Goal: Transaction & Acquisition: Purchase product/service

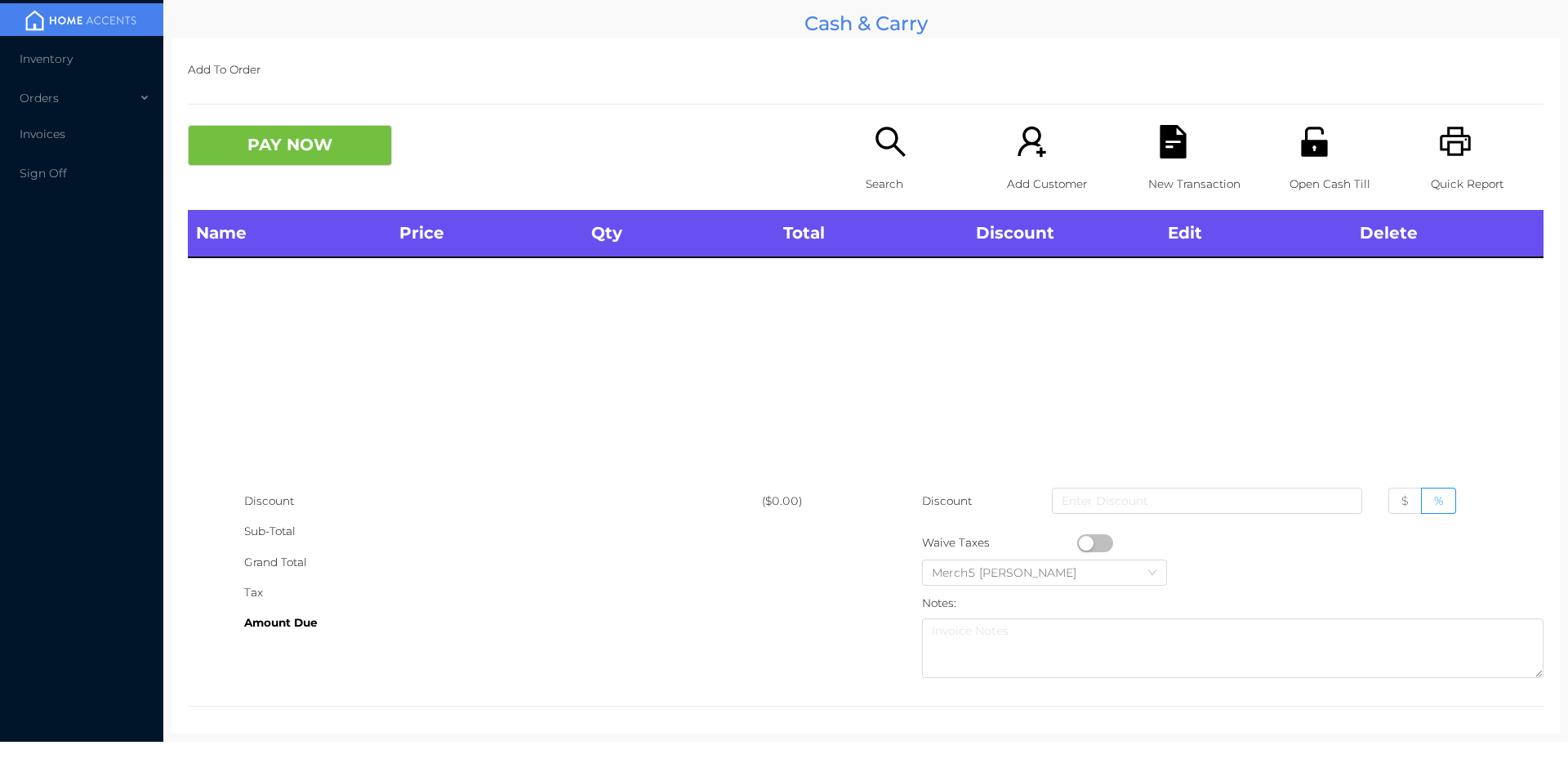
click at [888, 148] on icon "icon: search" at bounding box center [890, 141] width 30 height 30
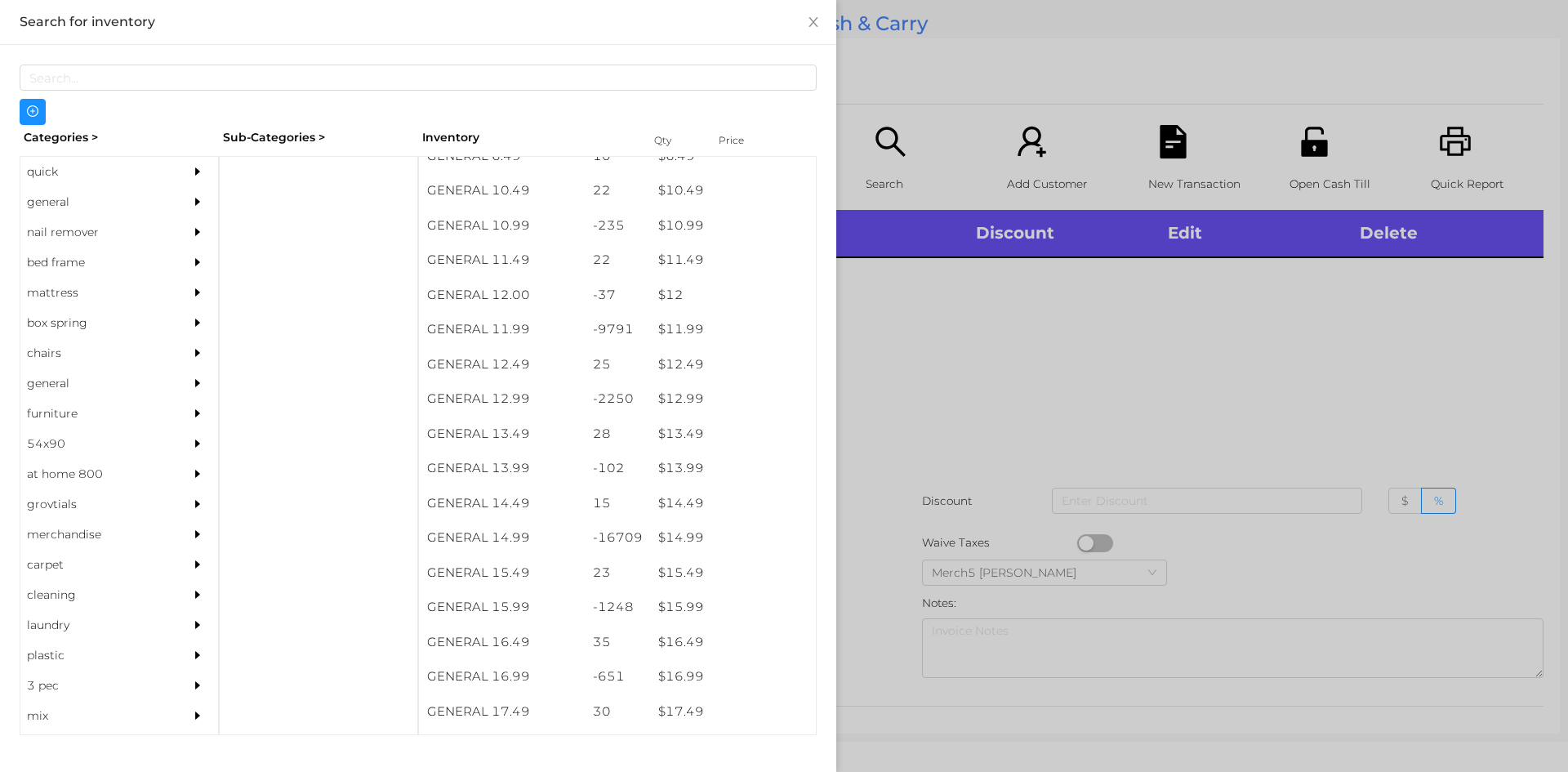
scroll to position [1058, 0]
click at [690, 533] on div "$ 14.99" at bounding box center [733, 530] width 166 height 35
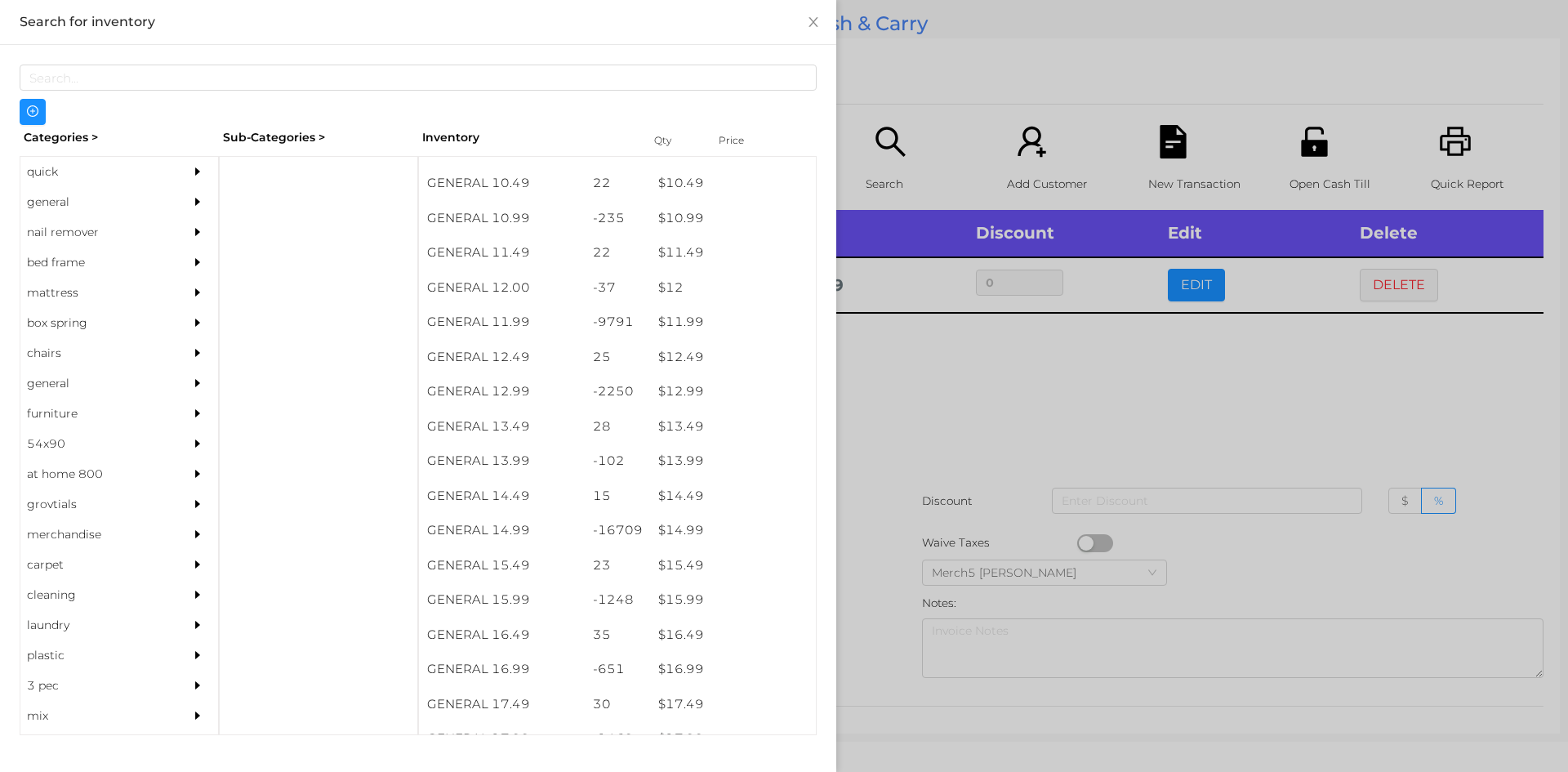
click at [1378, 283] on div at bounding box center [784, 386] width 1568 height 772
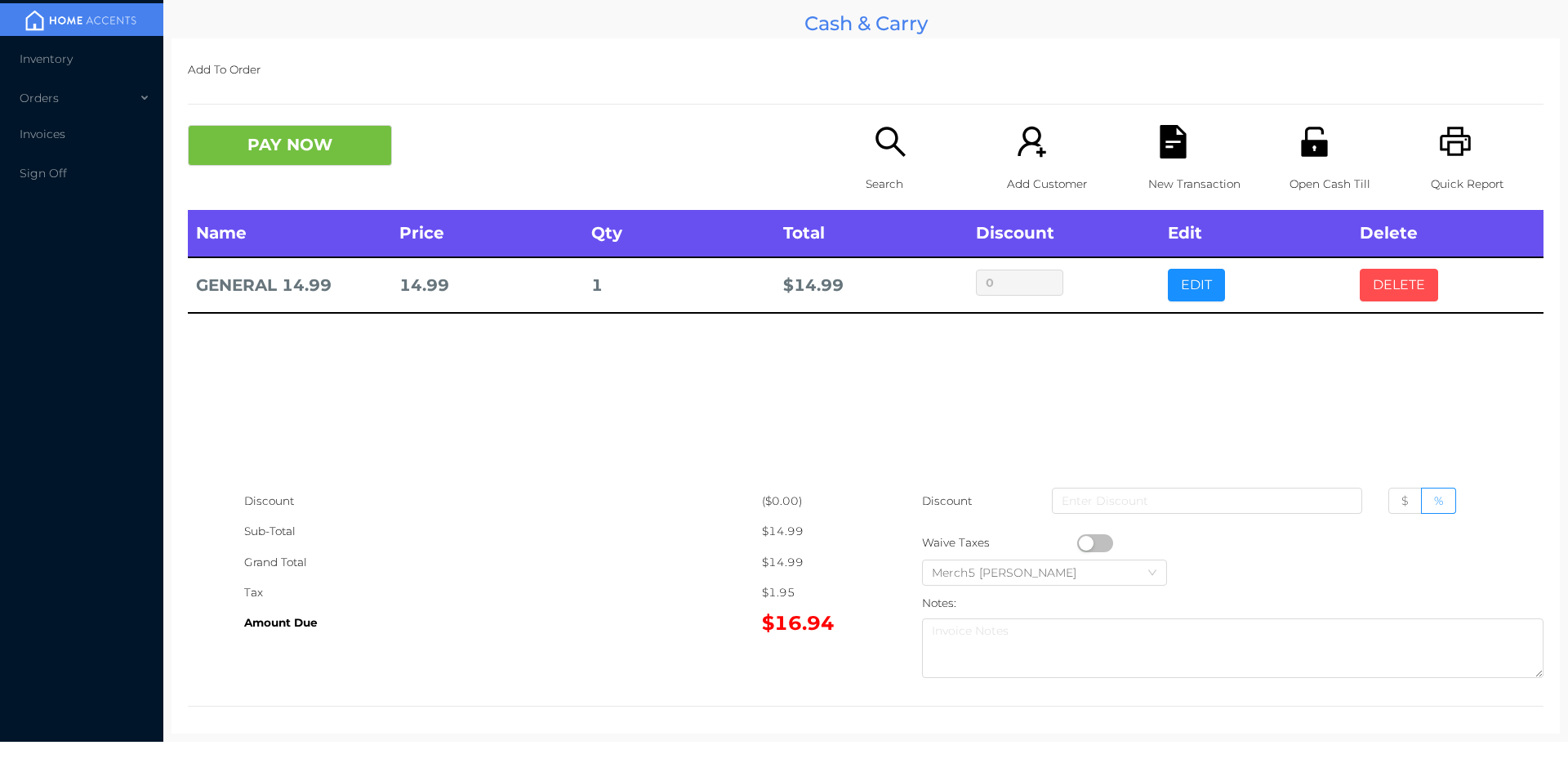
click at [1384, 285] on button "DELETE" at bounding box center [1399, 285] width 78 height 32
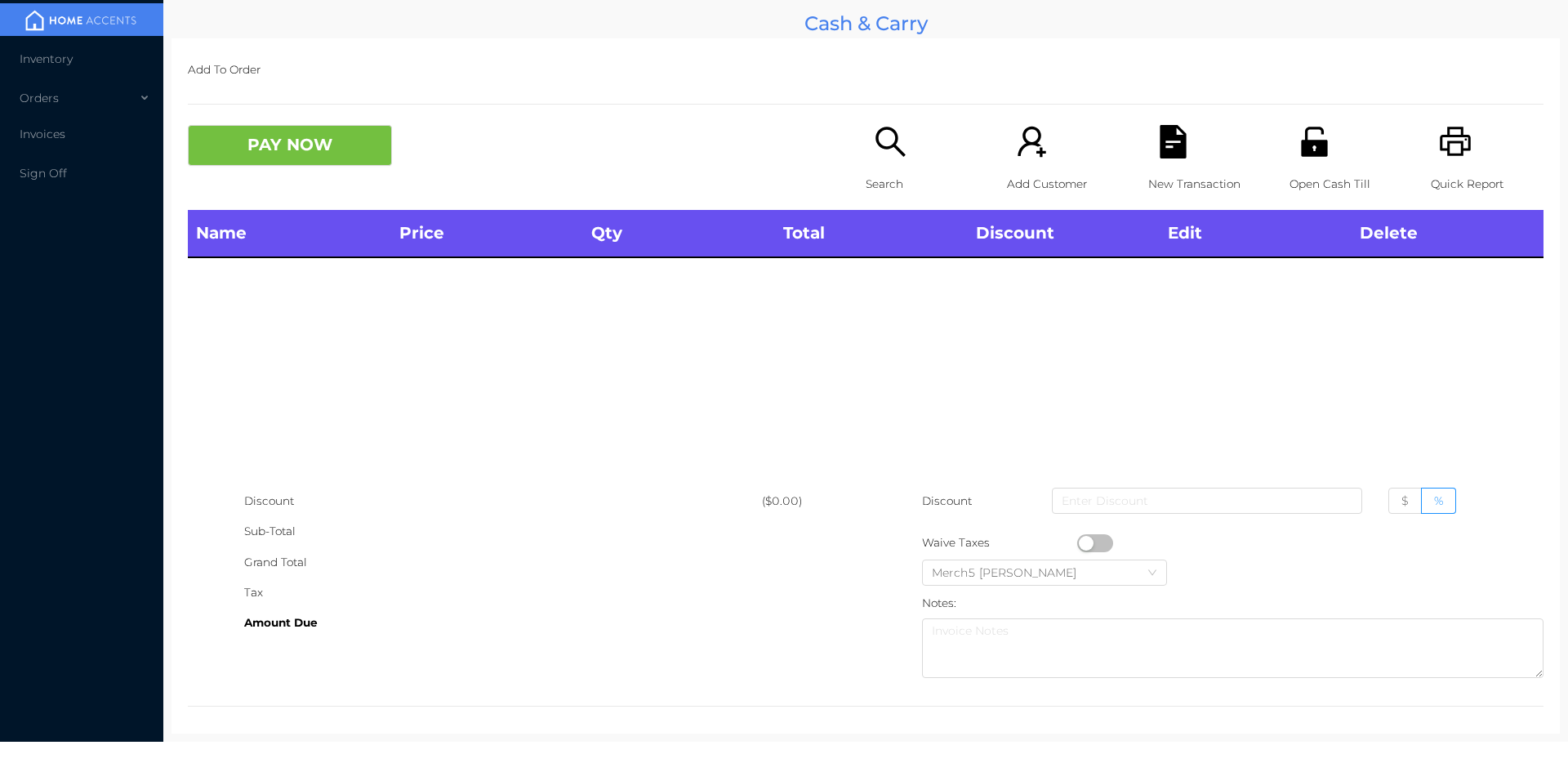
click at [879, 151] on icon "icon: search" at bounding box center [890, 141] width 33 height 33
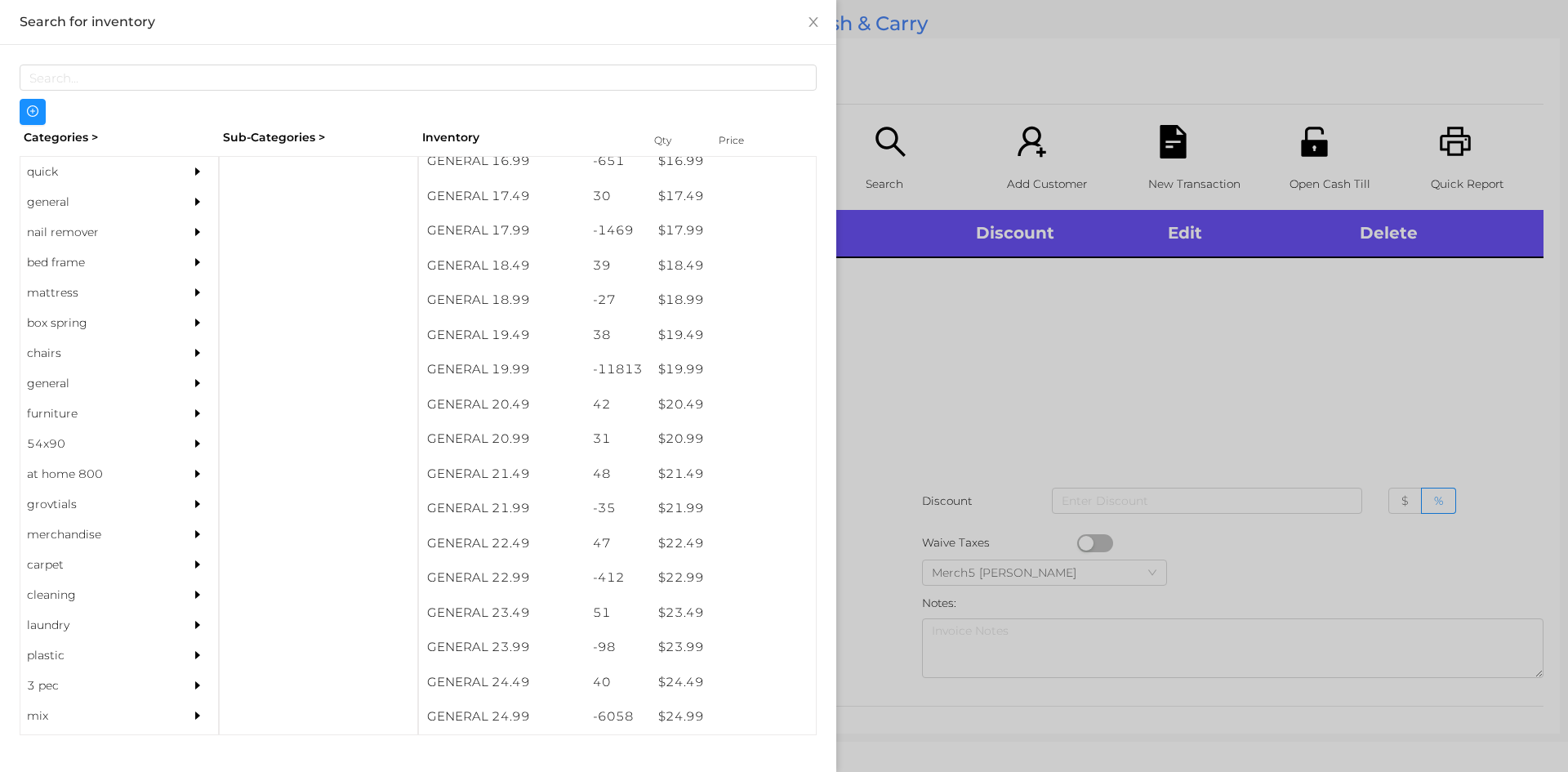
scroll to position [1575, 0]
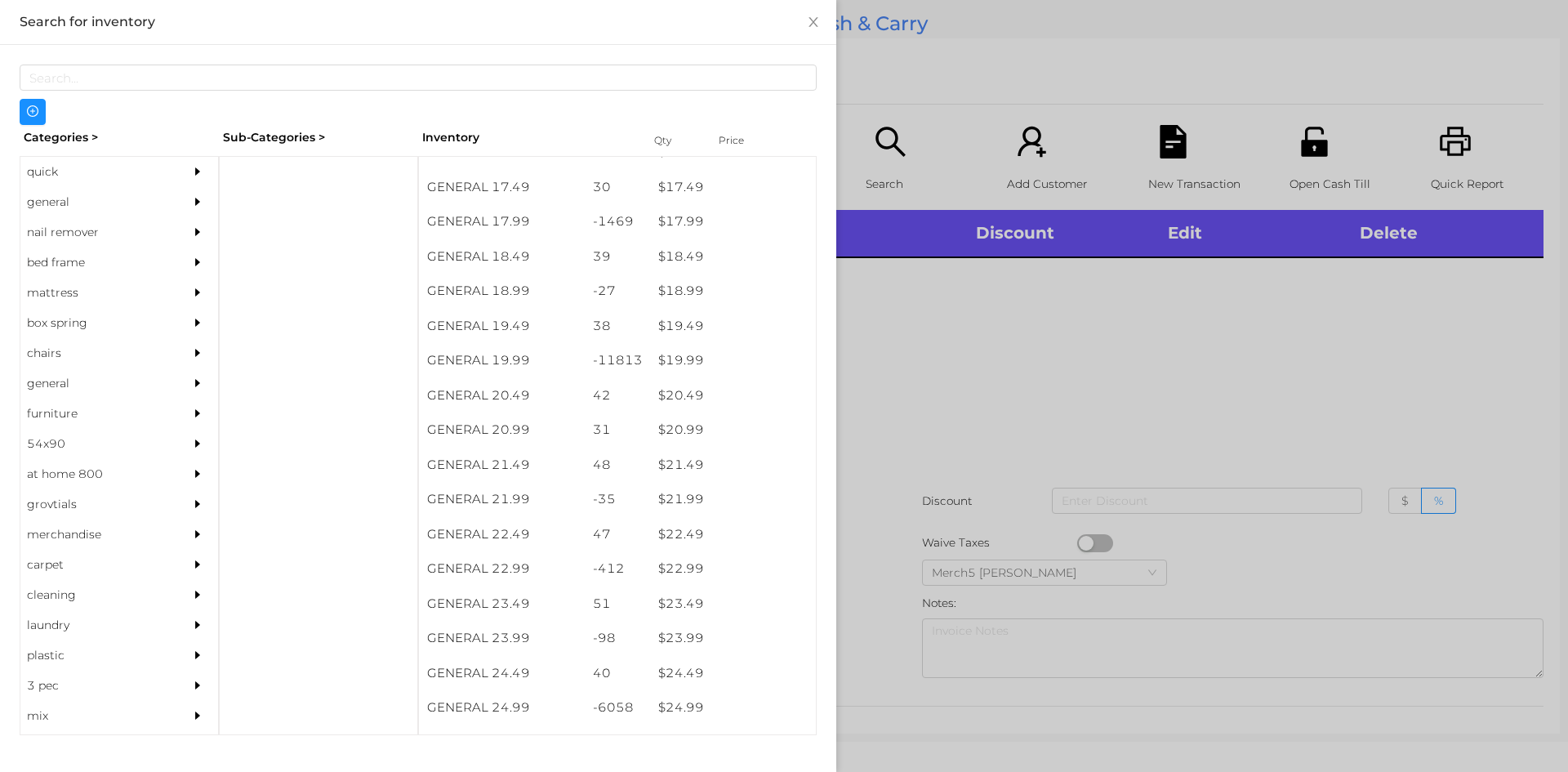
click at [667, 706] on div "$ 24.99" at bounding box center [733, 708] width 166 height 35
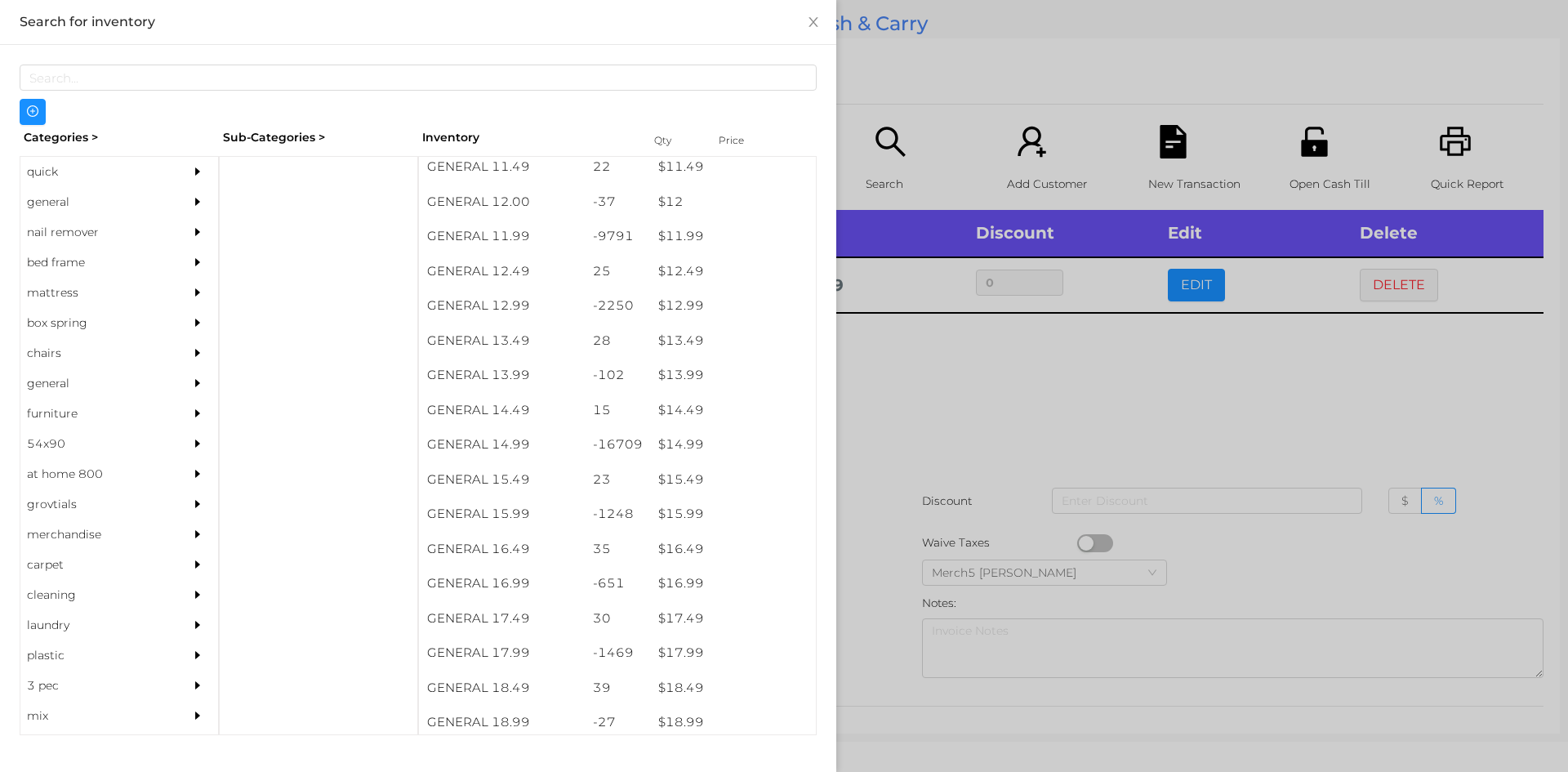
scroll to position [1104, 0]
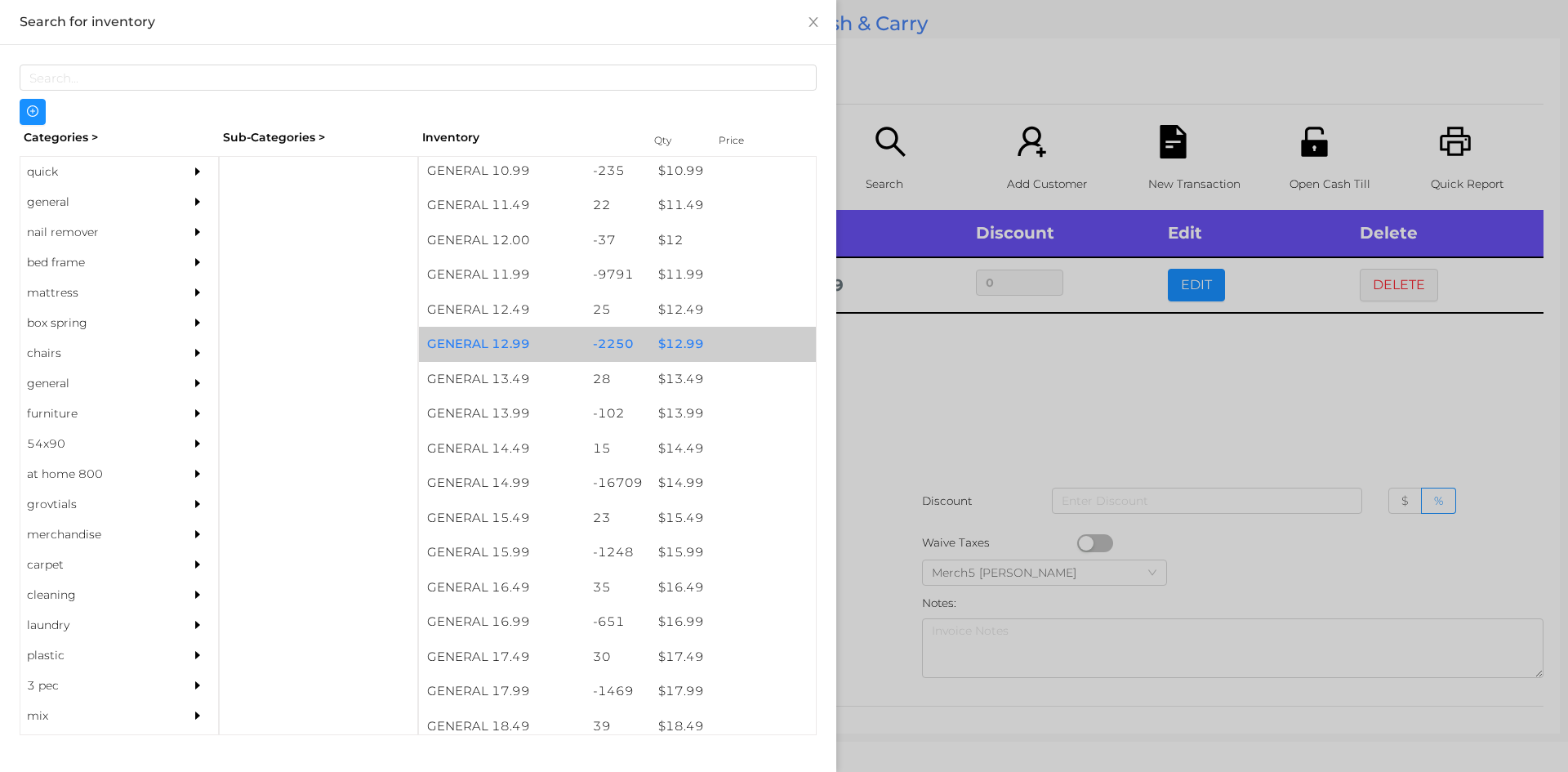
click at [690, 346] on div "$ 12.99" at bounding box center [733, 344] width 166 height 35
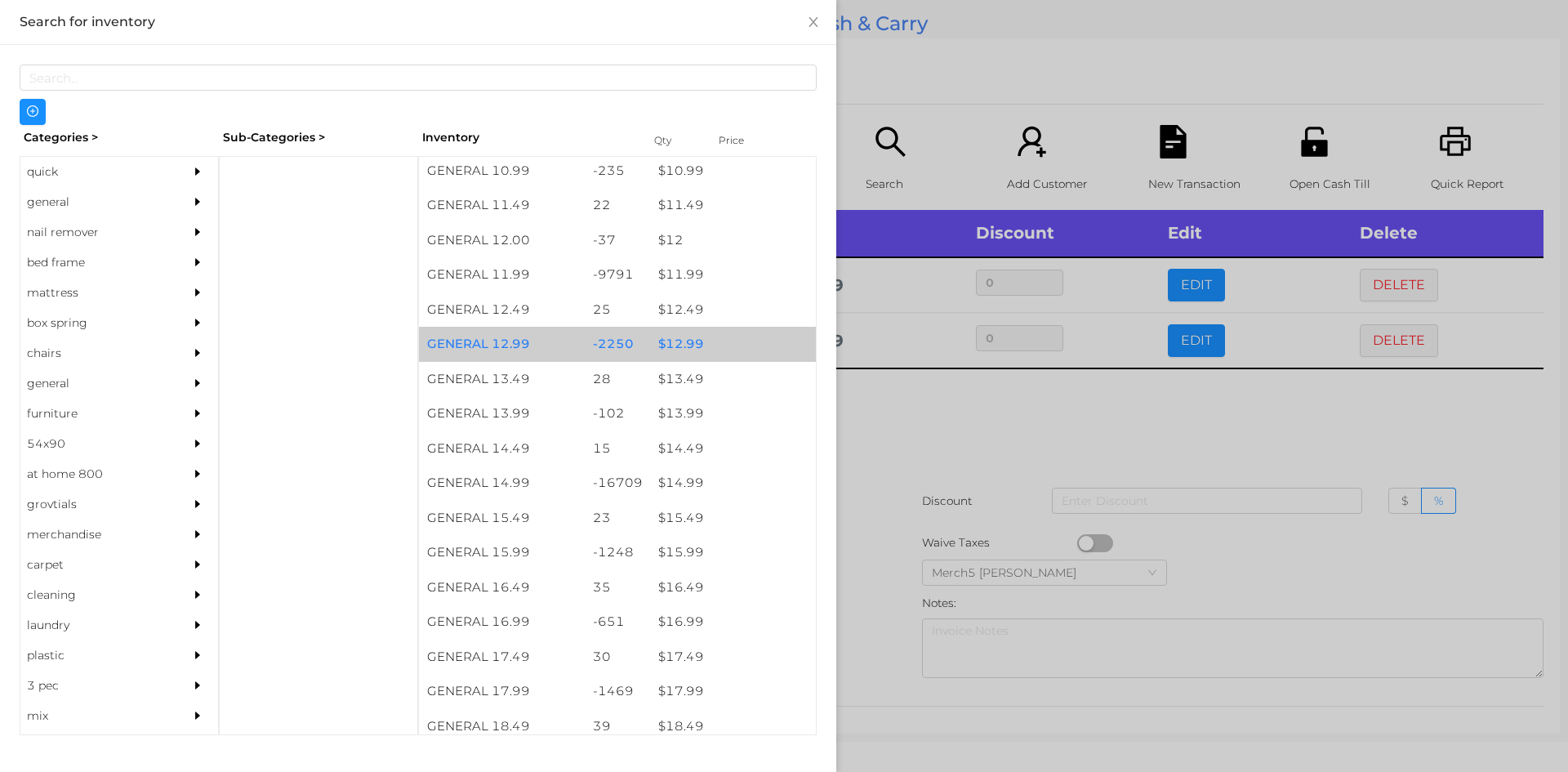
click at [686, 347] on div "$ 12.99" at bounding box center [733, 344] width 166 height 35
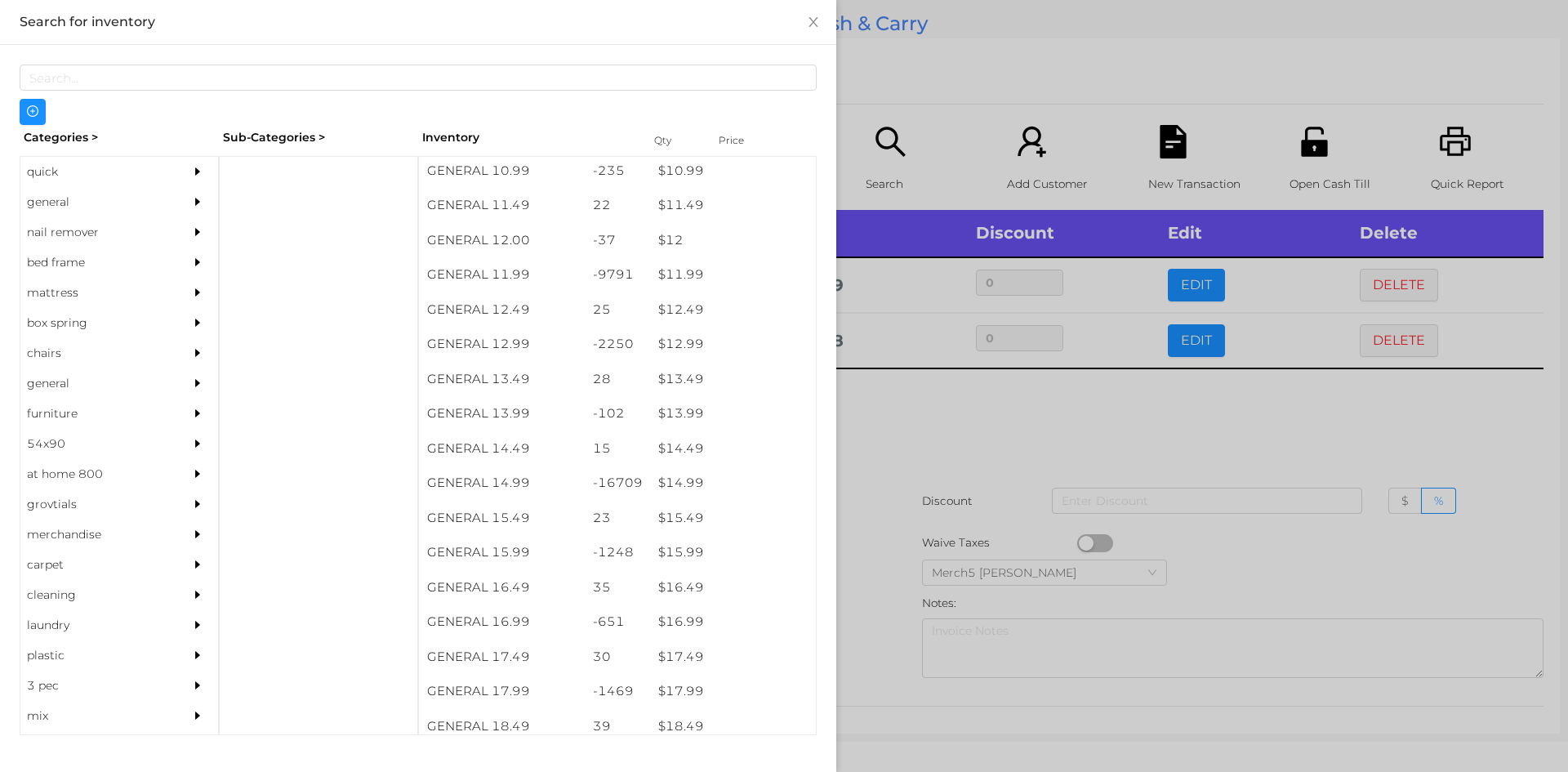
click at [933, 436] on div at bounding box center [784, 386] width 1568 height 772
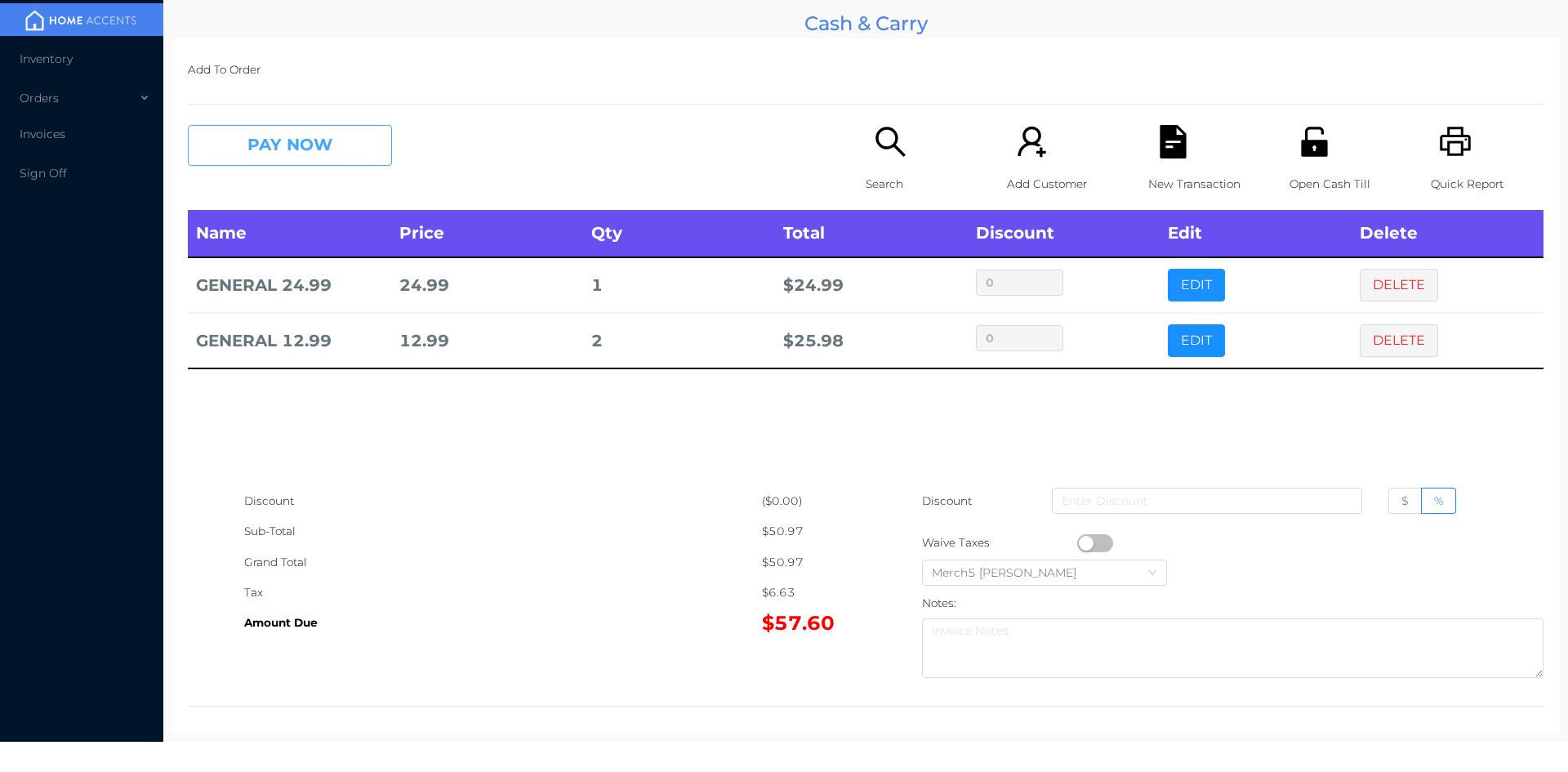
click at [328, 151] on button "PAY NOW" at bounding box center [290, 145] width 204 height 41
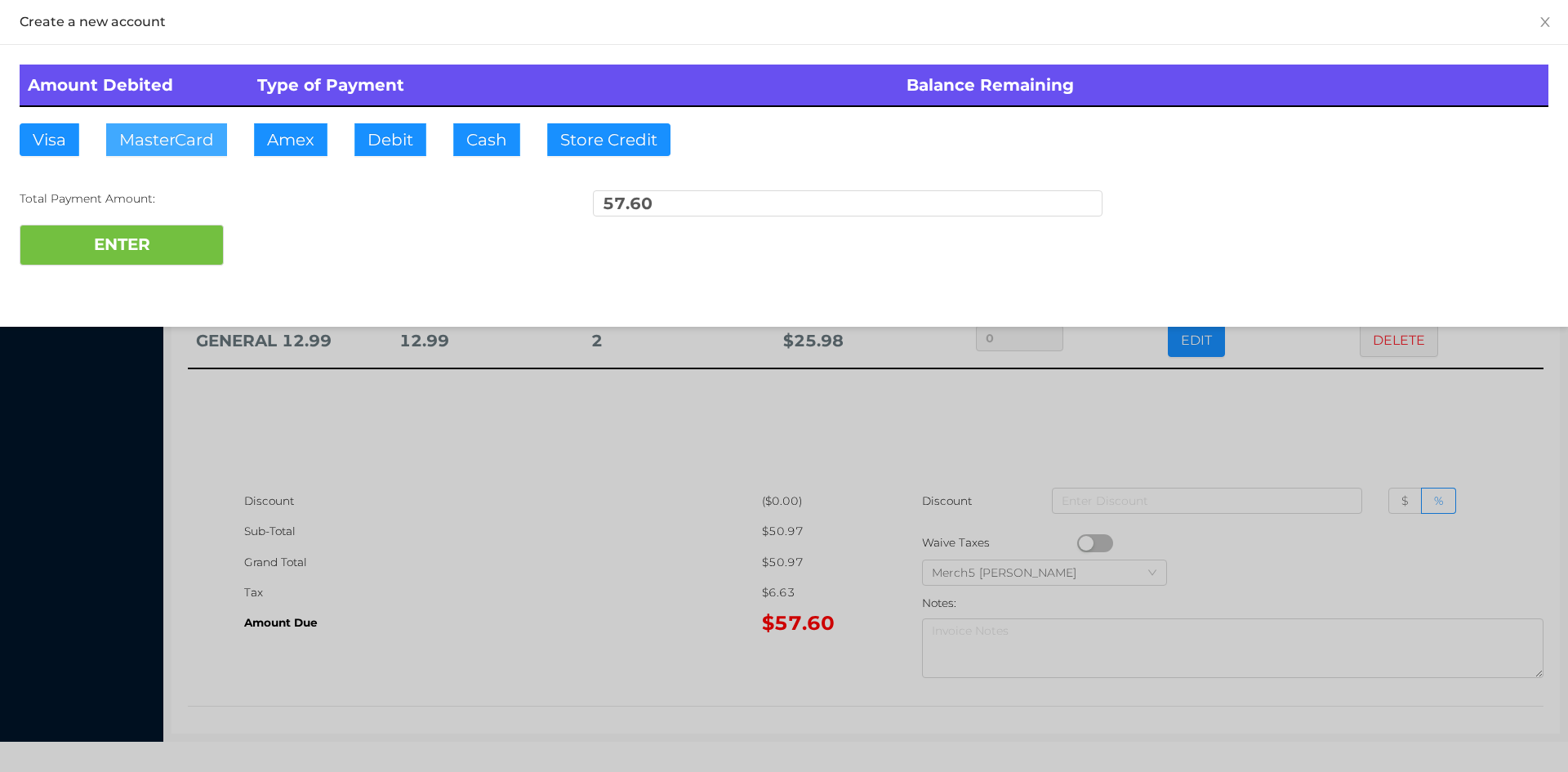
click at [179, 133] on button "MasterCard" at bounding box center [166, 139] width 121 height 32
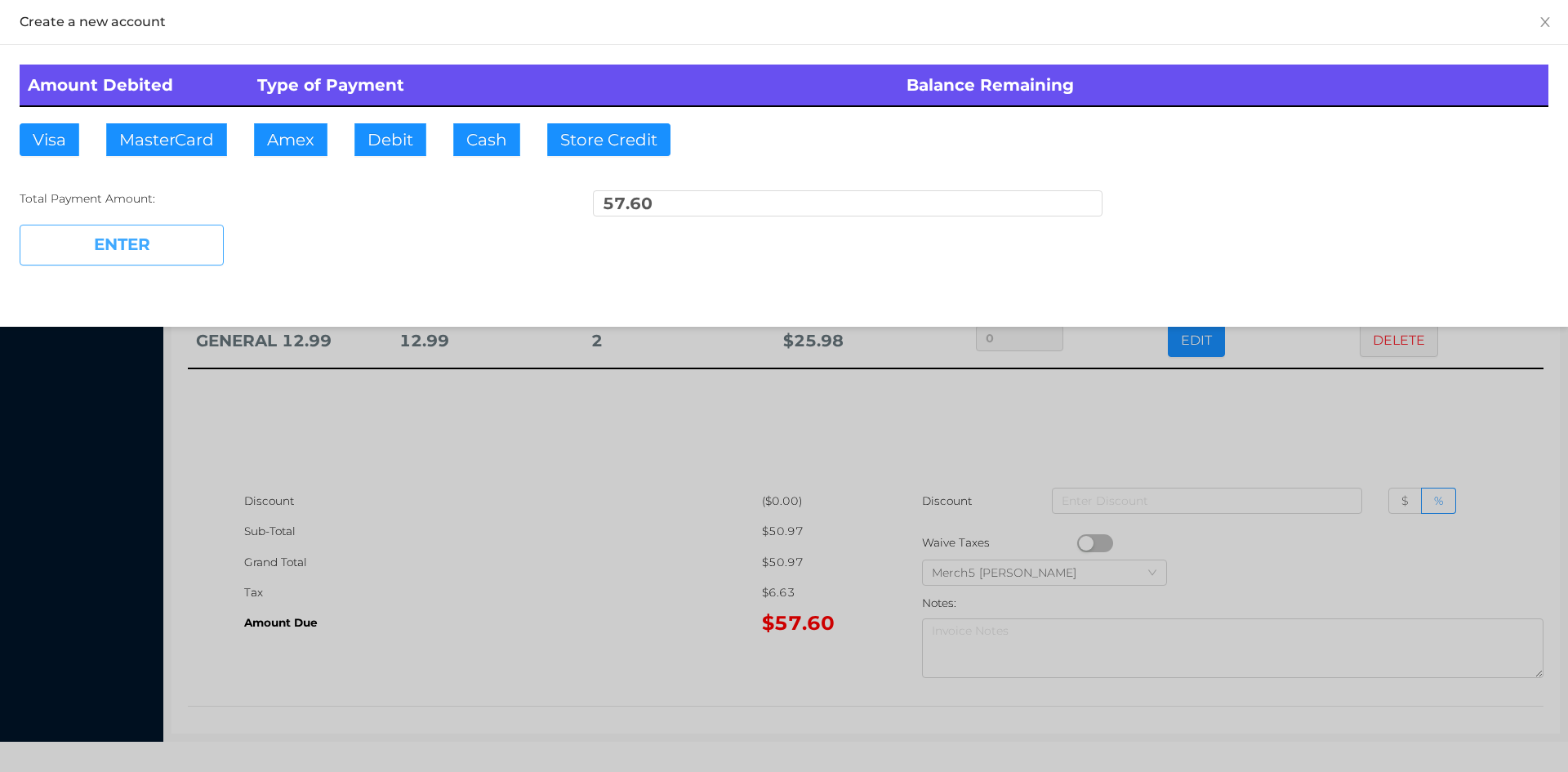
click at [126, 242] on button "ENTER" at bounding box center [122, 245] width 204 height 41
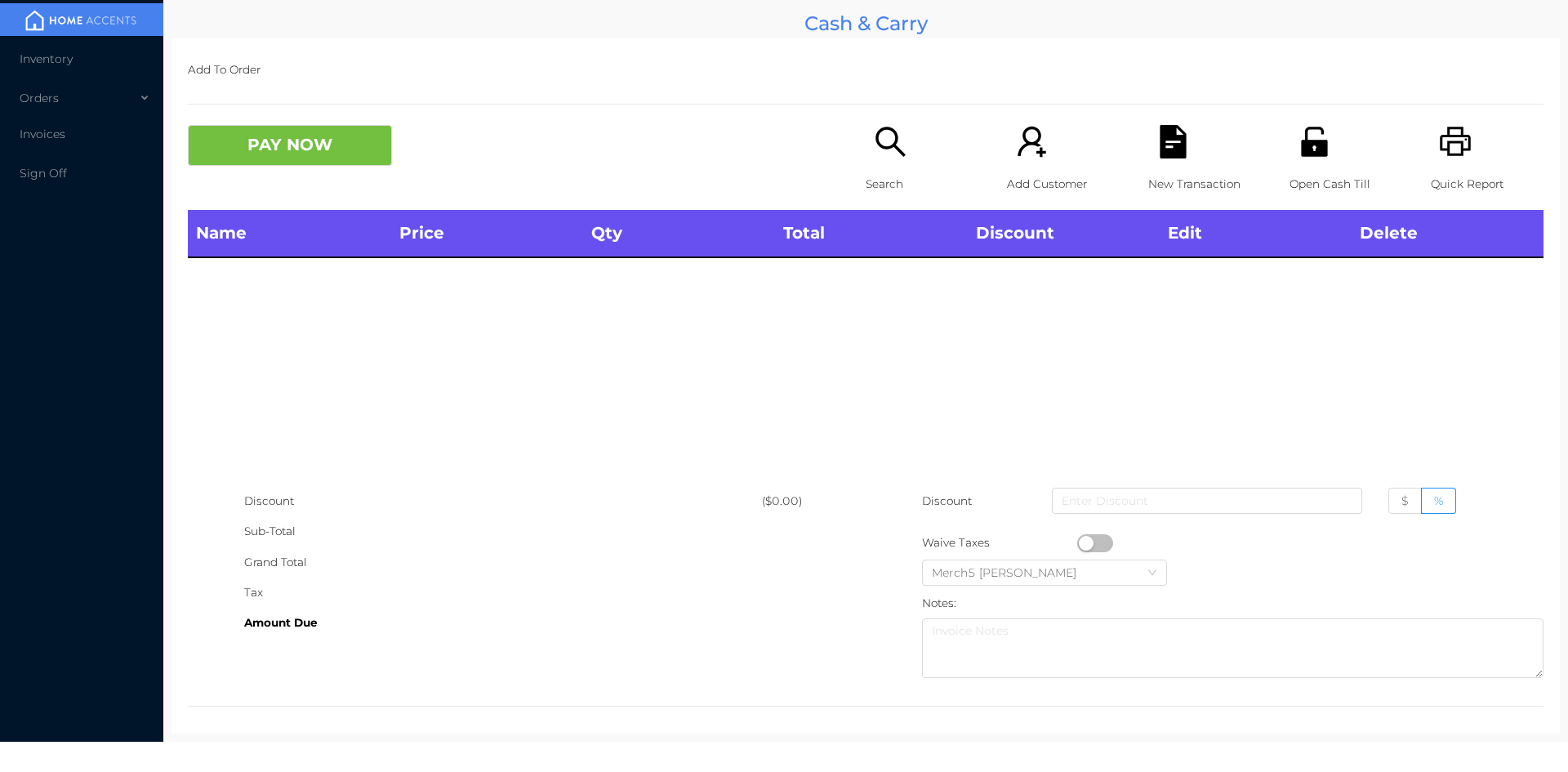
click at [1440, 139] on icon "icon: printer" at bounding box center [1455, 141] width 33 height 33
